Goal: Information Seeking & Learning: Learn about a topic

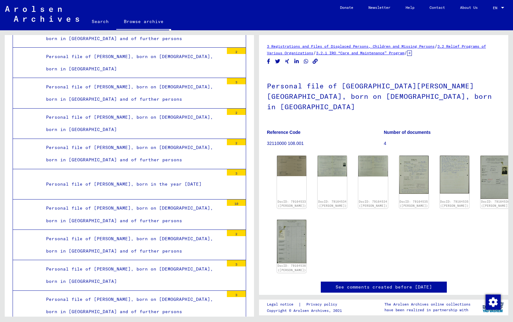
scroll to position [16826, 0]
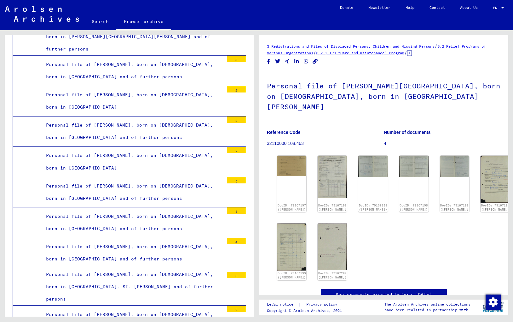
scroll to position [18055, 0]
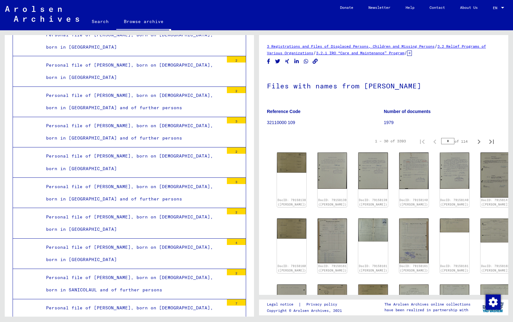
scroll to position [18465, 0]
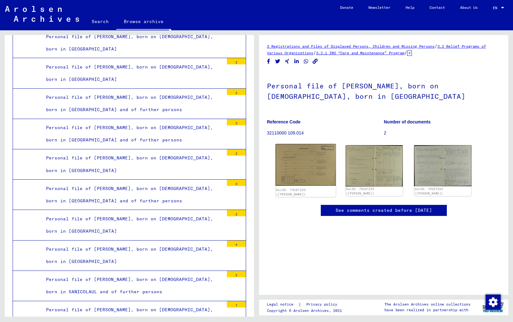
click at [310, 175] on img at bounding box center [306, 165] width 60 height 42
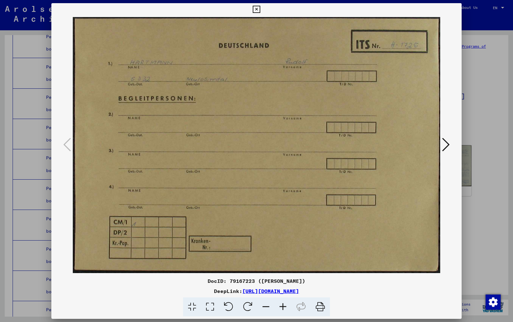
click at [281, 305] on icon at bounding box center [283, 306] width 17 height 19
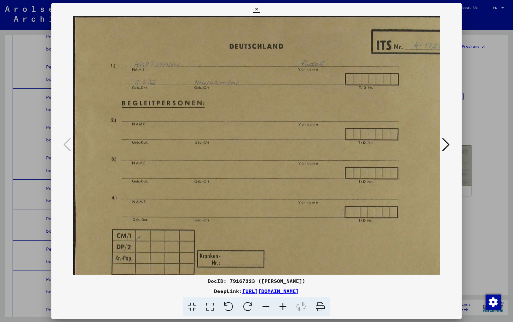
click at [281, 305] on icon at bounding box center [283, 306] width 17 height 19
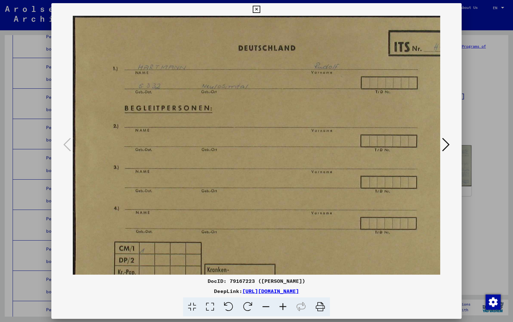
click at [281, 305] on icon at bounding box center [283, 306] width 17 height 19
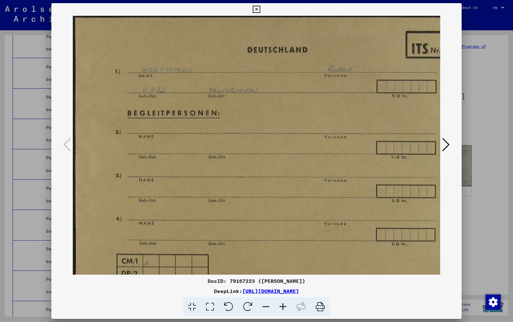
click at [281, 305] on icon at bounding box center [283, 306] width 17 height 19
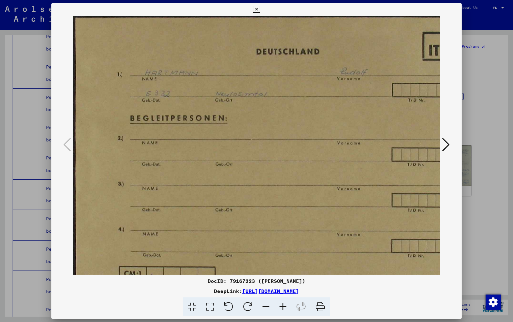
click at [281, 305] on icon at bounding box center [283, 306] width 17 height 19
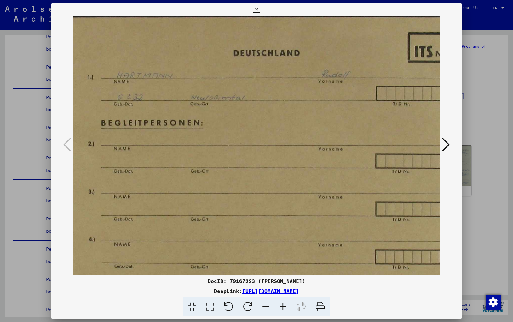
scroll to position [1, 32]
drag, startPoint x: 302, startPoint y: 198, endPoint x: 270, endPoint y: 202, distance: 32.1
click at [270, 202] on img at bounding box center [283, 183] width 485 height 337
click at [257, 9] on icon at bounding box center [256, 10] width 7 height 8
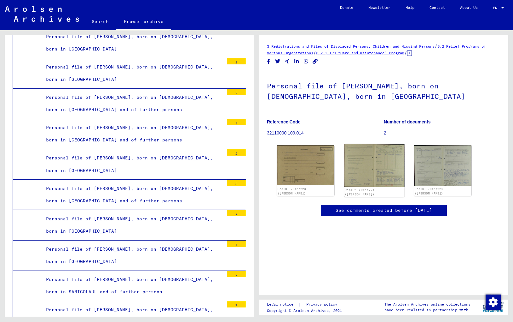
click at [380, 164] on img at bounding box center [374, 165] width 60 height 43
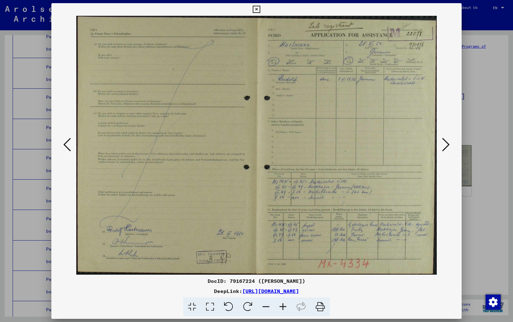
click at [391, 127] on img at bounding box center [257, 145] width 368 height 259
click at [283, 306] on icon at bounding box center [283, 306] width 17 height 19
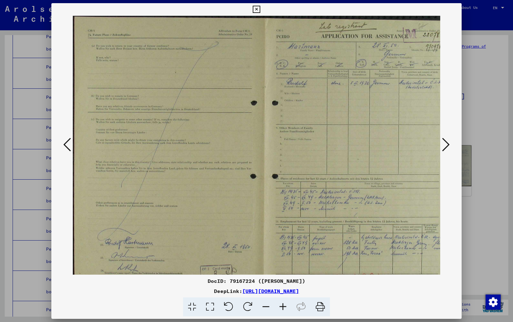
click at [283, 306] on icon at bounding box center [283, 306] width 17 height 19
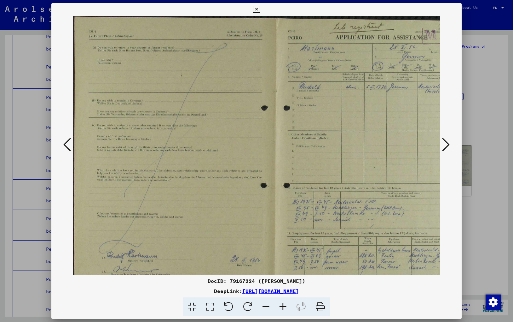
click at [283, 306] on icon at bounding box center [283, 306] width 17 height 19
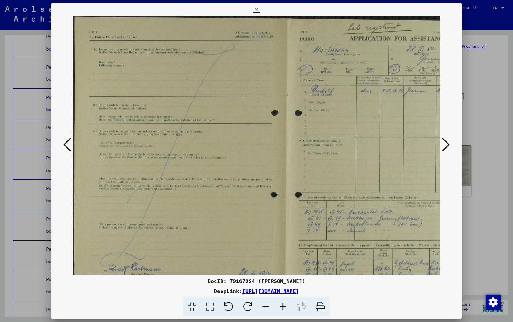
click at [283, 306] on icon at bounding box center [283, 306] width 17 height 19
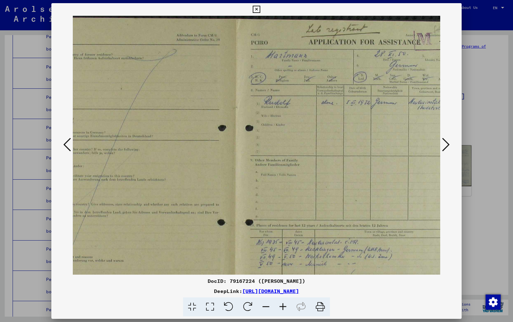
scroll to position [0, 110]
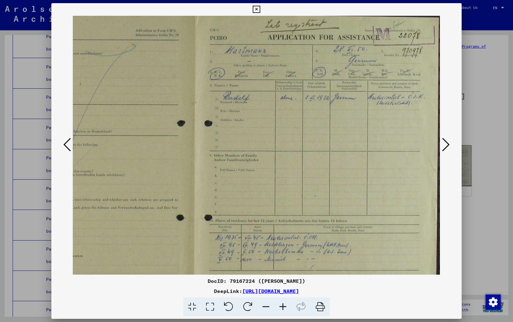
drag, startPoint x: 317, startPoint y: 243, endPoint x: 194, endPoint y: 242, distance: 123.3
click at [194, 242] on img at bounding box center [194, 187] width 493 height 353
click at [282, 307] on icon at bounding box center [283, 306] width 17 height 19
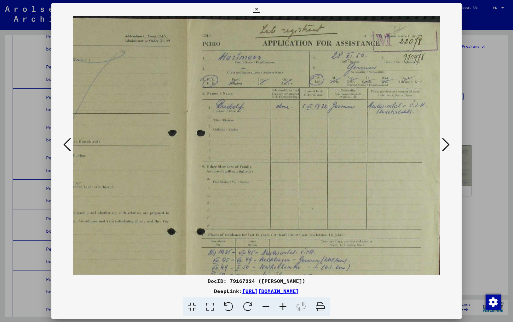
scroll to position [0, 147]
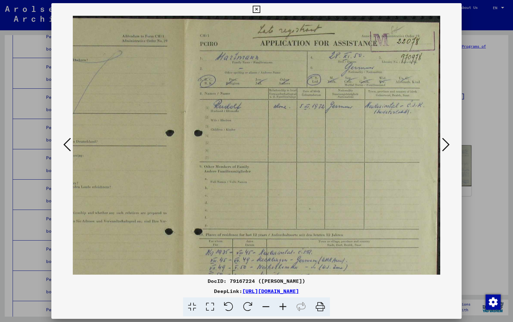
drag, startPoint x: 355, startPoint y: 243, endPoint x: 330, endPoint y: 252, distance: 27.0
click at [330, 252] on img at bounding box center [183, 200] width 514 height 369
click at [285, 306] on icon at bounding box center [283, 306] width 17 height 19
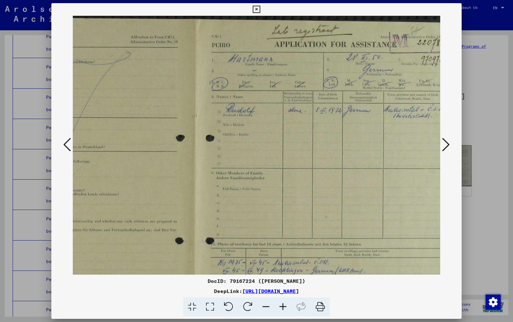
click at [285, 306] on icon at bounding box center [283, 306] width 17 height 19
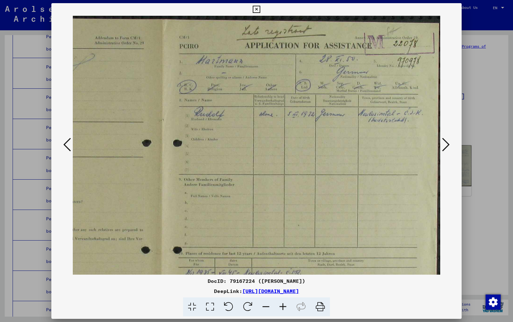
scroll to position [1, 191]
drag, startPoint x: 383, startPoint y: 234, endPoint x: 327, endPoint y: 244, distance: 56.0
click at [327, 244] on img at bounding box center [161, 215] width 558 height 400
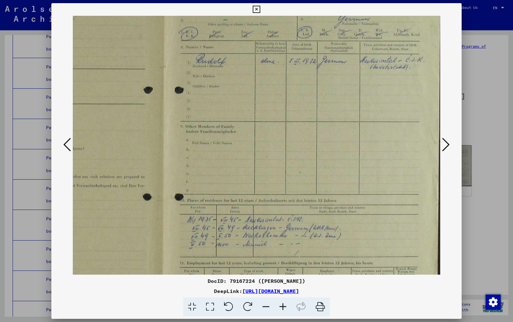
drag, startPoint x: 345, startPoint y: 204, endPoint x: 345, endPoint y: 149, distance: 55.2
click at [346, 151] on img at bounding box center [163, 163] width 558 height 400
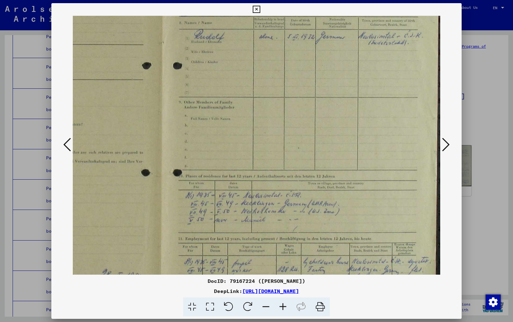
scroll to position [78, 191]
drag, startPoint x: 349, startPoint y: 194, endPoint x: 341, endPoint y: 172, distance: 23.5
click at [341, 172] on img at bounding box center [161, 138] width 558 height 400
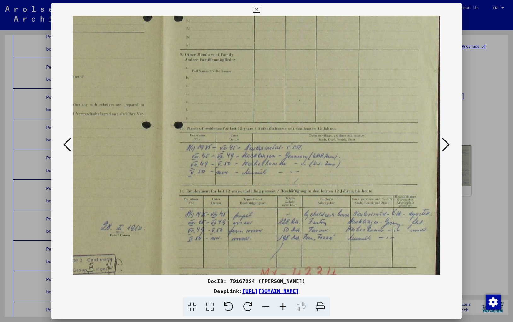
drag, startPoint x: 286, startPoint y: 210, endPoint x: 282, endPoint y: 164, distance: 46.2
click at [284, 167] on img at bounding box center [162, 91] width 558 height 400
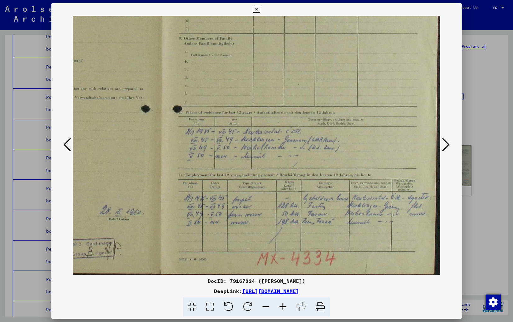
scroll to position [142, 191]
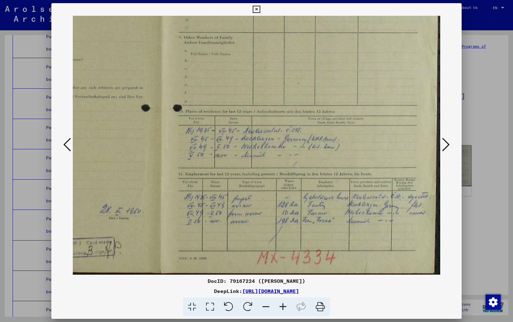
drag, startPoint x: 292, startPoint y: 190, endPoint x: 273, endPoint y: 173, distance: 25.7
click at [273, 173] on img at bounding box center [161, 74] width 558 height 400
click at [284, 306] on icon at bounding box center [283, 306] width 17 height 19
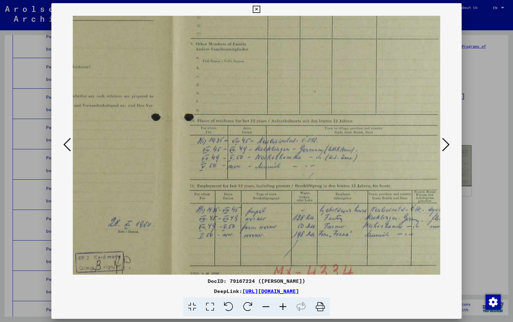
click at [284, 306] on icon at bounding box center [283, 306] width 17 height 19
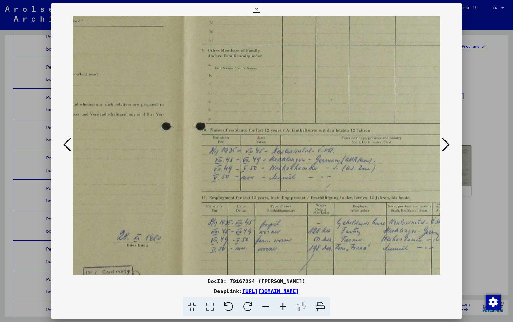
click at [284, 306] on icon at bounding box center [283, 306] width 17 height 19
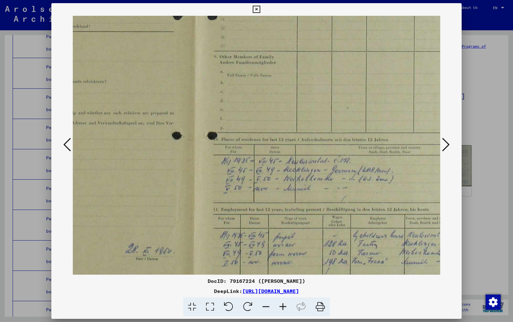
click at [284, 306] on icon at bounding box center [283, 306] width 17 height 19
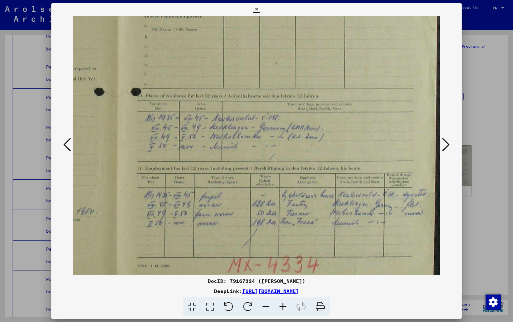
scroll to position [205, 279]
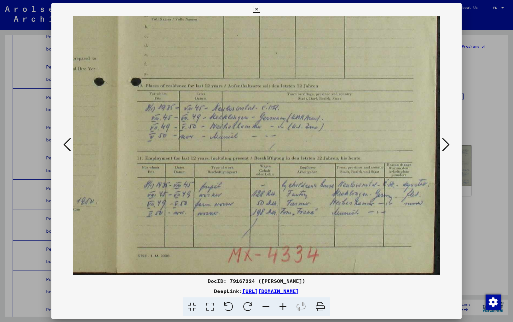
drag, startPoint x: 319, startPoint y: 242, endPoint x: 186, endPoint y: 155, distance: 159.0
click at [187, 156] on img at bounding box center [117, 43] width 646 height 464
click at [282, 307] on icon at bounding box center [283, 306] width 17 height 19
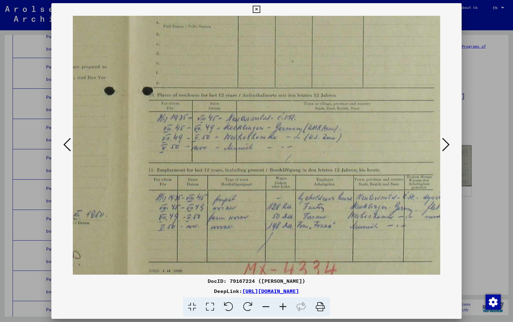
click at [282, 307] on icon at bounding box center [283, 306] width 17 height 19
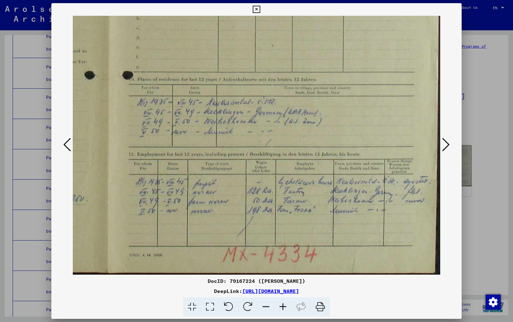
scroll to position [221, 301]
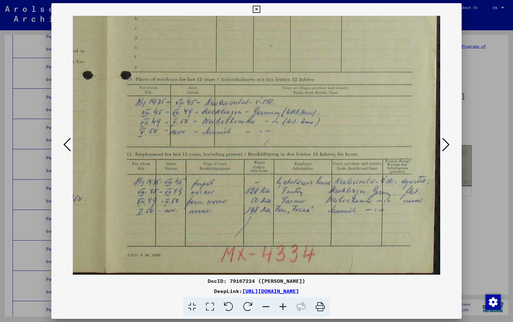
drag, startPoint x: 335, startPoint y: 226, endPoint x: 286, endPoint y: 191, distance: 60.2
click at [287, 191] on img at bounding box center [106, 34] width 668 height 479
click at [448, 144] on icon at bounding box center [446, 144] width 8 height 15
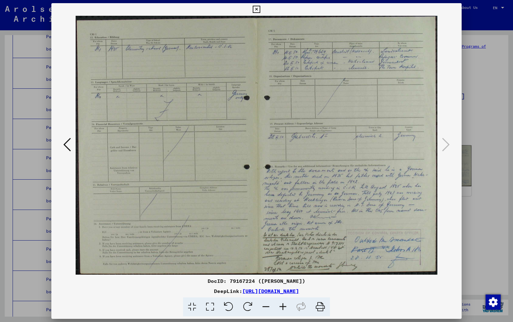
scroll to position [0, 0]
click at [285, 307] on icon at bounding box center [283, 306] width 17 height 19
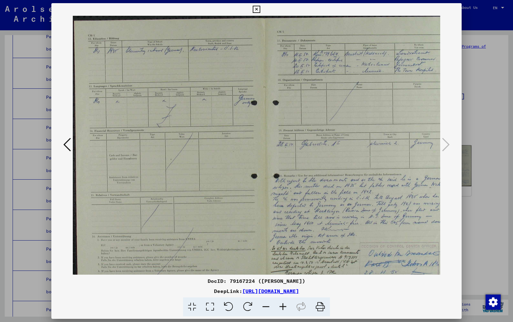
click at [285, 307] on icon at bounding box center [283, 306] width 17 height 19
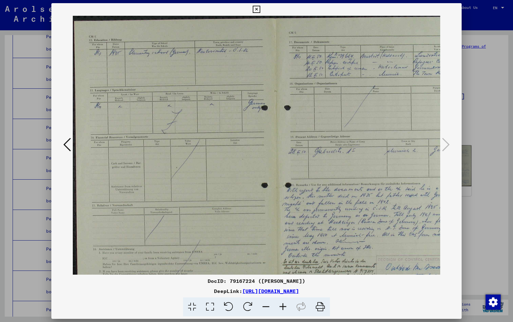
click at [285, 307] on icon at bounding box center [283, 306] width 17 height 19
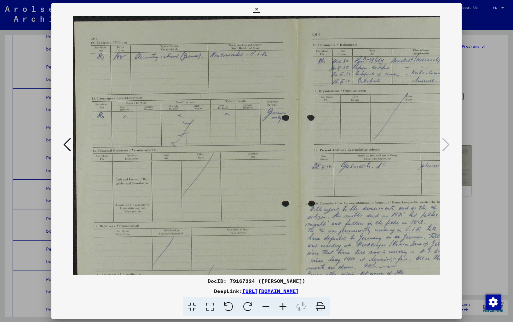
click at [285, 307] on icon at bounding box center [283, 306] width 17 height 19
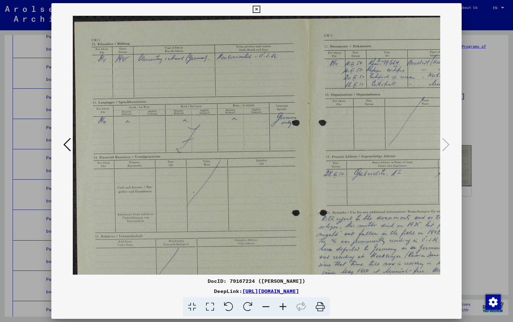
click at [285, 307] on icon at bounding box center [283, 306] width 17 height 19
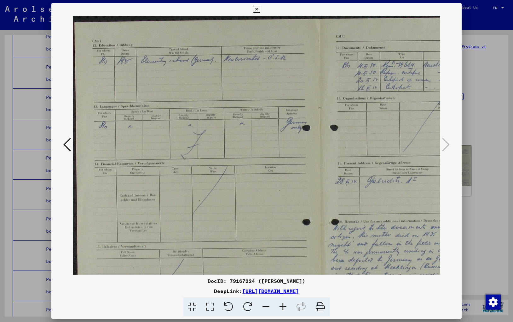
click at [285, 307] on icon at bounding box center [283, 306] width 17 height 19
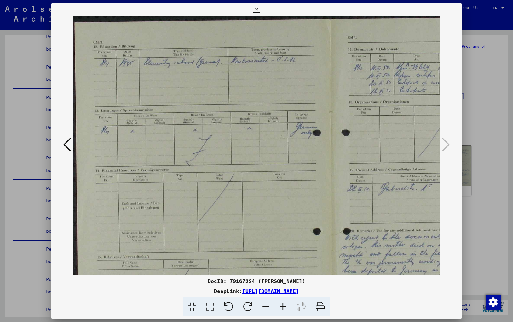
click at [285, 307] on icon at bounding box center [283, 306] width 17 height 19
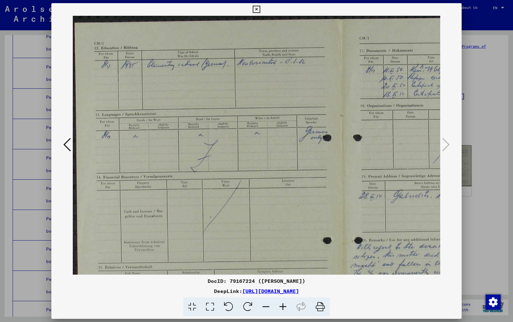
click at [285, 307] on icon at bounding box center [283, 306] width 17 height 19
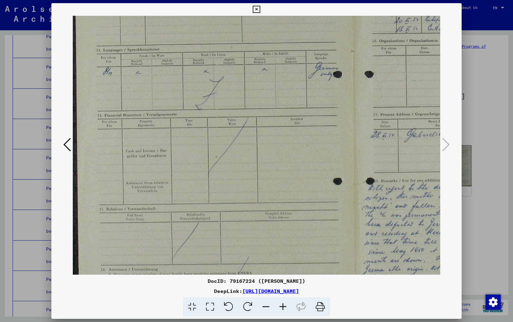
drag, startPoint x: 281, startPoint y: 234, endPoint x: 306, endPoint y: 169, distance: 69.6
click at [306, 169] on img at bounding box center [353, 147] width 560 height 400
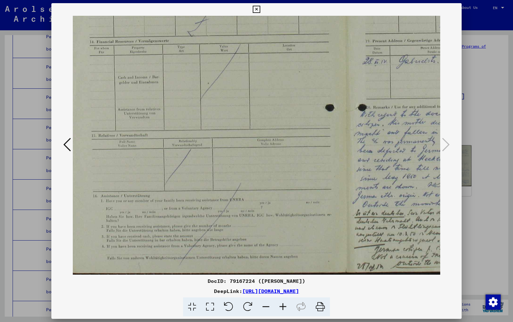
drag, startPoint x: 319, startPoint y: 201, endPoint x: 303, endPoint y: 156, distance: 47.8
click at [311, 154] on img at bounding box center [345, 74] width 560 height 400
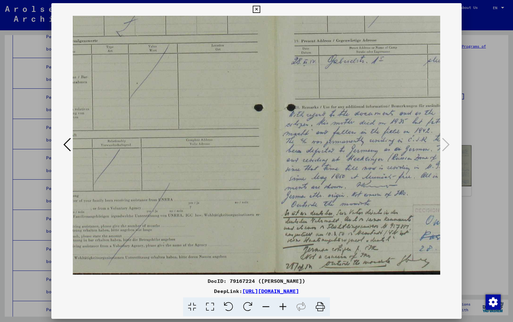
drag, startPoint x: 302, startPoint y: 179, endPoint x: 183, endPoint y: 171, distance: 119.1
click at [186, 172] on img at bounding box center [274, 74] width 560 height 400
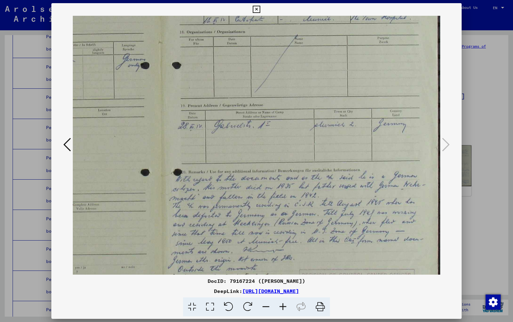
drag, startPoint x: 293, startPoint y: 170, endPoint x: 239, endPoint y: 222, distance: 75.4
click at [239, 222] on img at bounding box center [160, 139] width 560 height 400
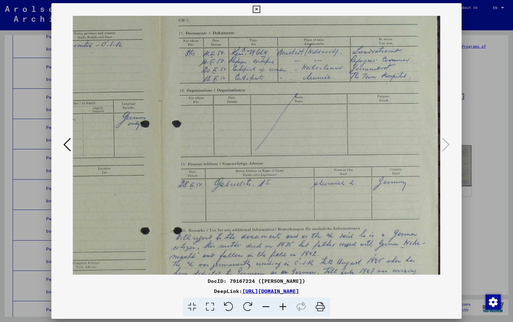
scroll to position [18, 193]
drag, startPoint x: 304, startPoint y: 149, endPoint x: 263, endPoint y: 200, distance: 66.2
click at [263, 200] on img at bounding box center [160, 197] width 560 height 400
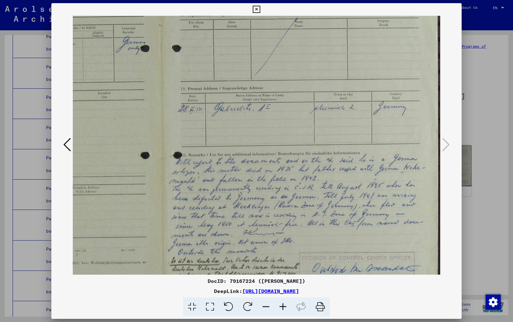
scroll to position [97, 193]
drag, startPoint x: 264, startPoint y: 202, endPoint x: 239, endPoint y: 122, distance: 82.8
click at [240, 123] on img at bounding box center [160, 119] width 560 height 400
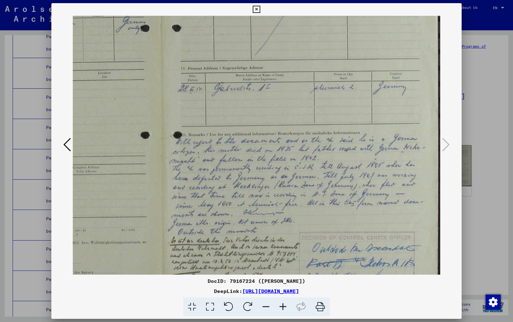
scroll to position [115, 193]
drag, startPoint x: 246, startPoint y: 178, endPoint x: 240, endPoint y: 162, distance: 16.6
click at [240, 162] on img at bounding box center [160, 101] width 560 height 400
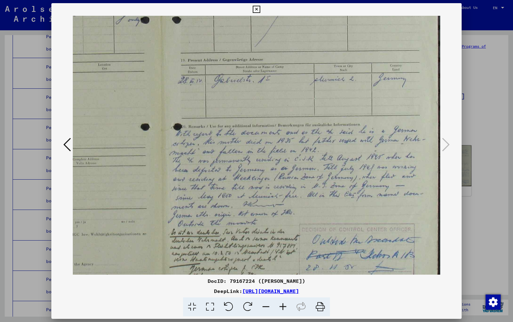
scroll to position [123, 193]
drag, startPoint x: 238, startPoint y: 172, endPoint x: 236, endPoint y: 164, distance: 8.5
click at [236, 164] on img at bounding box center [160, 93] width 560 height 400
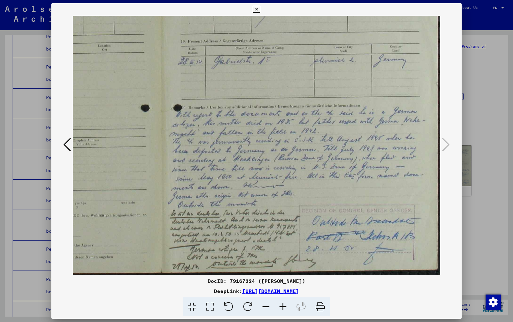
scroll to position [142, 193]
drag, startPoint x: 242, startPoint y: 179, endPoint x: 241, endPoint y: 157, distance: 22.4
click at [241, 157] on img at bounding box center [160, 74] width 560 height 400
drag, startPoint x: 278, startPoint y: 202, endPoint x: 272, endPoint y: 183, distance: 19.8
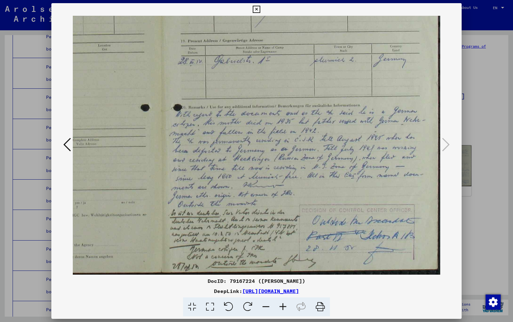
click at [272, 183] on img at bounding box center [160, 74] width 560 height 400
click at [65, 142] on icon at bounding box center [67, 144] width 8 height 15
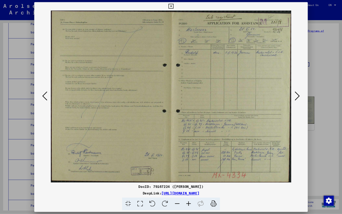
scroll to position [0, 0]
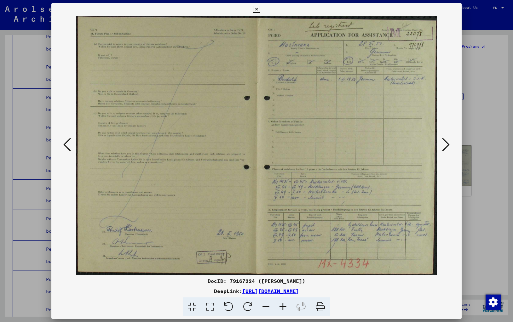
click at [68, 143] on icon at bounding box center [67, 144] width 8 height 15
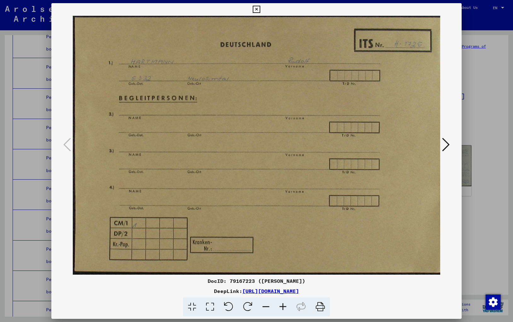
click at [445, 143] on icon at bounding box center [446, 144] width 8 height 15
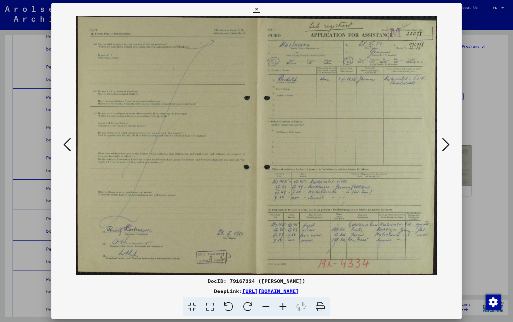
click at [251, 227] on img at bounding box center [256, 145] width 360 height 259
drag, startPoint x: 241, startPoint y: 246, endPoint x: 240, endPoint y: 211, distance: 35.0
click at [240, 212] on img at bounding box center [256, 145] width 360 height 259
drag, startPoint x: 260, startPoint y: 229, endPoint x: 260, endPoint y: 219, distance: 9.5
click at [260, 220] on img at bounding box center [256, 145] width 360 height 259
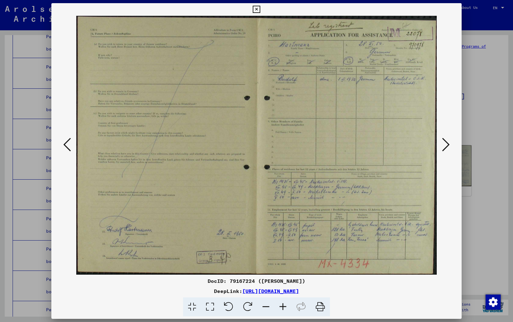
click at [268, 201] on img at bounding box center [256, 145] width 360 height 259
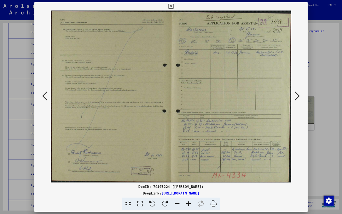
scroll to position [18464, 0]
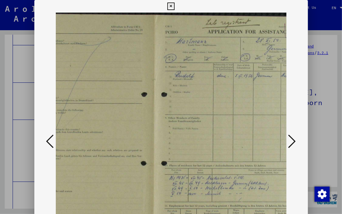
drag, startPoint x: 242, startPoint y: 45, endPoint x: 169, endPoint y: 30, distance: 74.4
click at [172, 30] on img at bounding box center [154, 142] width 360 height 259
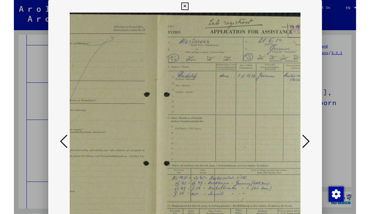
scroll to position [0, 130]
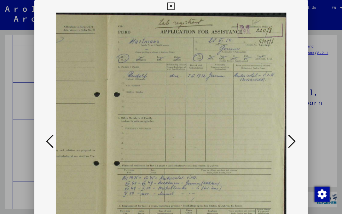
drag, startPoint x: 228, startPoint y: 66, endPoint x: 187, endPoint y: 60, distance: 41.4
click at [188, 60] on img at bounding box center [106, 142] width 360 height 259
click at [50, 138] on icon at bounding box center [50, 141] width 8 height 15
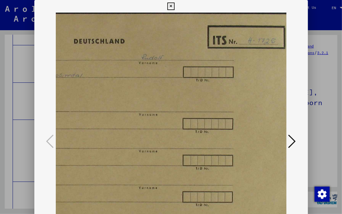
click at [39, 50] on div at bounding box center [171, 142] width 274 height 259
drag, startPoint x: 119, startPoint y: 2, endPoint x: 107, endPoint y: 6, distance: 12.8
click at [107, 6] on div "DocID: 79167223 ([PERSON_NAME]) DeepLink: [URL][DOMAIN_NAME]" at bounding box center [171, 156] width 274 height 313
click at [0, 30] on html "Search Browse archive Donate Newsletter Help Contact About Us Search Browse arc…" at bounding box center [171, 107] width 342 height 214
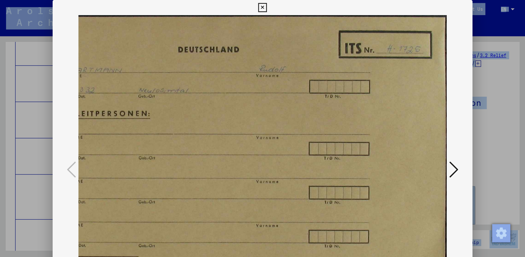
scroll to position [0, 0]
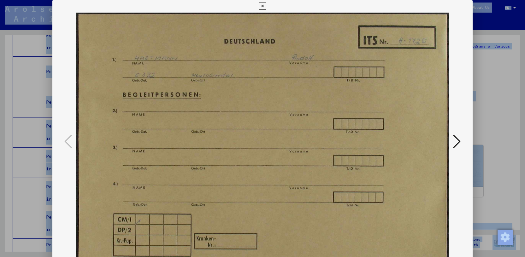
click at [297, 142] on img at bounding box center [262, 142] width 372 height 259
click at [269, 110] on img at bounding box center [262, 142] width 372 height 259
click at [262, 7] on icon at bounding box center [262, 7] width 7 height 8
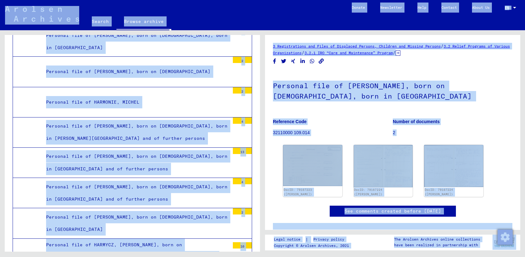
click at [274, 108] on h1 "Personal file of [PERSON_NAME], born on [DEMOGRAPHIC_DATA], born in [GEOGRAPHIC…" at bounding box center [392, 90] width 239 height 38
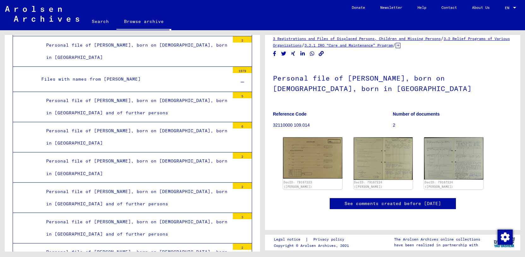
scroll to position [25, 0]
click at [324, 111] on p "Reference Code" at bounding box center [333, 114] width 120 height 7
click at [311, 149] on img at bounding box center [312, 157] width 62 height 43
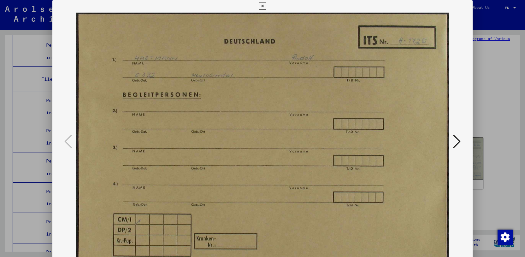
click at [263, 6] on icon at bounding box center [262, 7] width 7 height 8
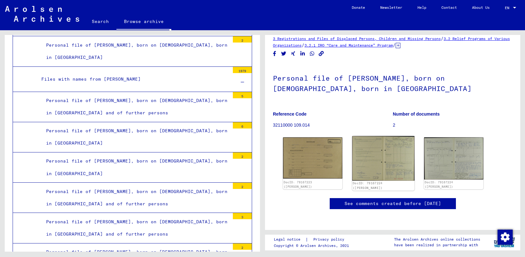
click at [397, 143] on img at bounding box center [383, 158] width 62 height 44
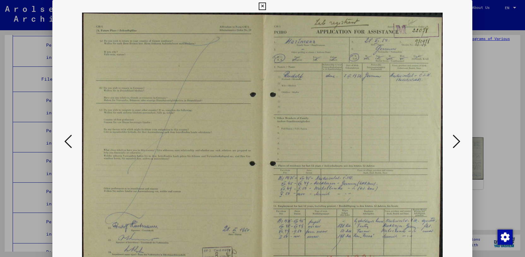
click at [397, 143] on img at bounding box center [262, 142] width 377 height 259
click at [401, 52] on img at bounding box center [262, 142] width 377 height 259
click at [457, 139] on icon at bounding box center [457, 141] width 8 height 15
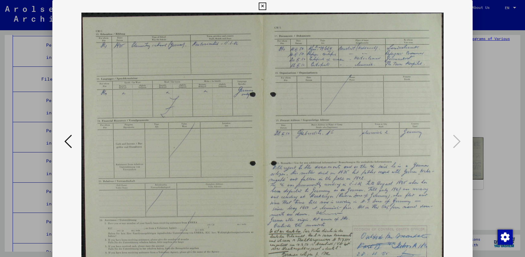
click at [70, 141] on icon at bounding box center [68, 141] width 8 height 15
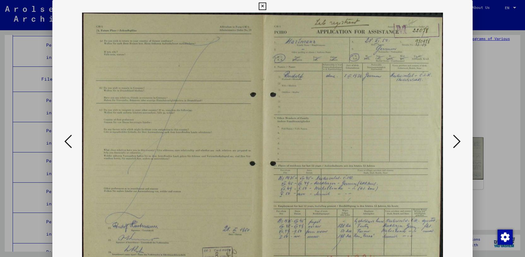
click at [330, 76] on img at bounding box center [262, 142] width 377 height 259
click at [408, 142] on img at bounding box center [262, 142] width 377 height 259
click at [264, 6] on icon at bounding box center [262, 7] width 7 height 8
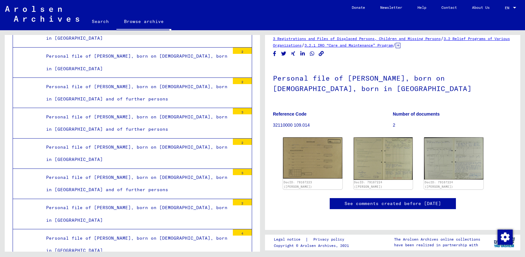
scroll to position [18437, 0]
